Goal: Task Accomplishment & Management: Use online tool/utility

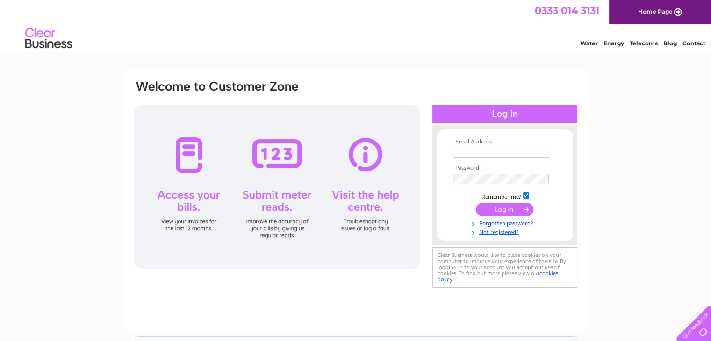
type input "[EMAIL_ADDRESS][DOMAIN_NAME]"
click at [514, 208] on input "submit" at bounding box center [504, 209] width 57 height 13
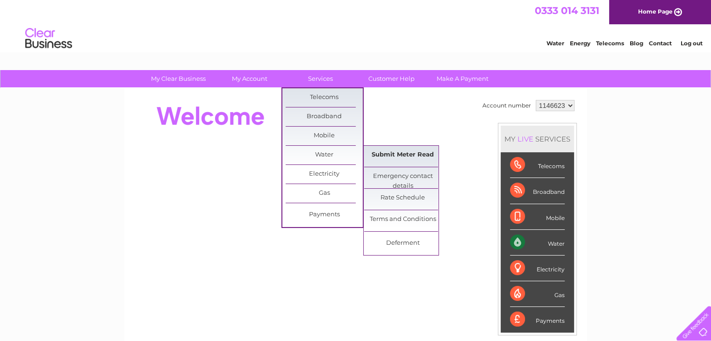
click at [427, 160] on link "Submit Meter Read" at bounding box center [402, 155] width 77 height 19
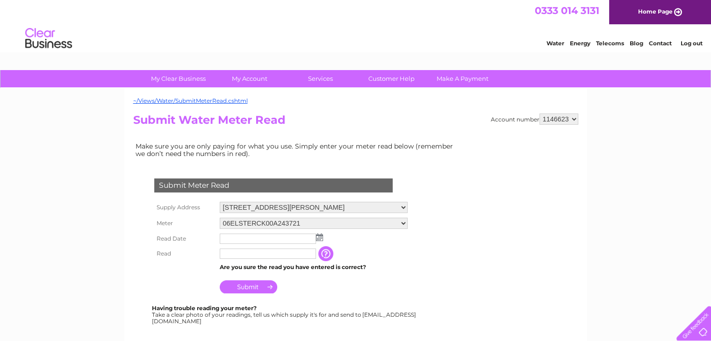
click at [318, 238] on img at bounding box center [319, 237] width 7 height 7
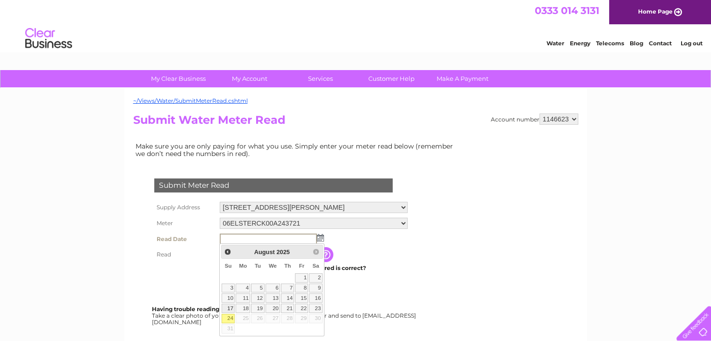
click at [227, 309] on link "17" at bounding box center [227, 308] width 13 height 9
type input "2025/08/17"
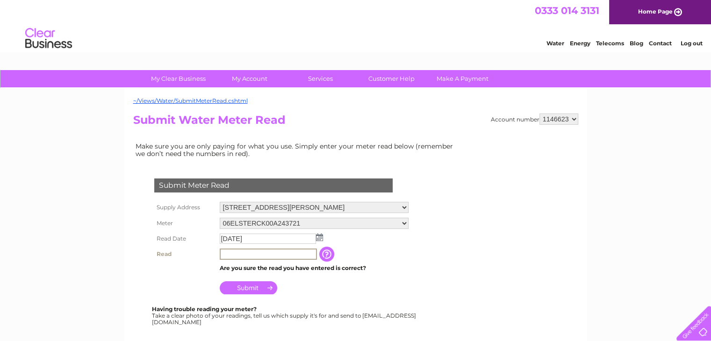
click at [227, 256] on input "text" at bounding box center [268, 254] width 97 height 11
type input "1590"
click at [241, 284] on input "Submit" at bounding box center [248, 287] width 57 height 13
